Goal: Check status: Check status

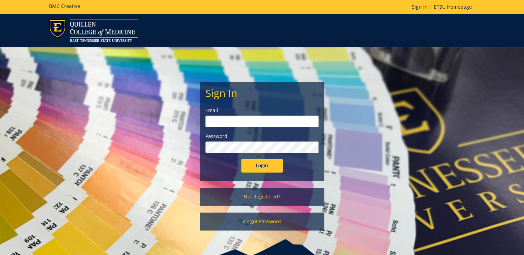
type input "[PERSON_NAME][EMAIL_ADDRESS][DOMAIN_NAME]"
click at [255, 163] on input "Login" at bounding box center [261, 166] width 41 height 14
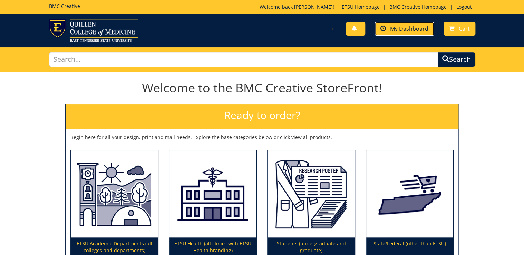
click at [394, 29] on span "My Dashboard" at bounding box center [409, 29] width 38 height 8
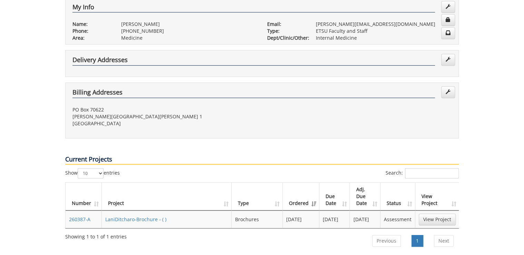
scroll to position [166, 0]
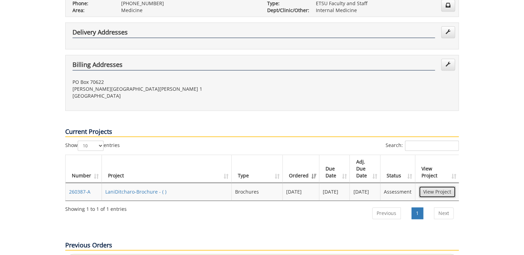
click at [429, 186] on link "View Project" at bounding box center [437, 192] width 37 height 12
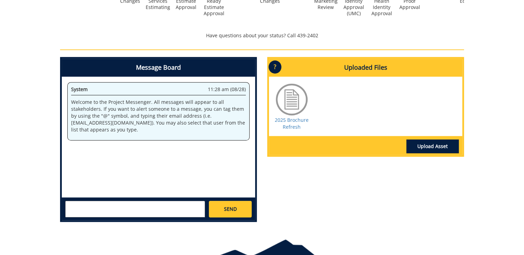
scroll to position [276, 0]
